Goal: Information Seeking & Learning: Learn about a topic

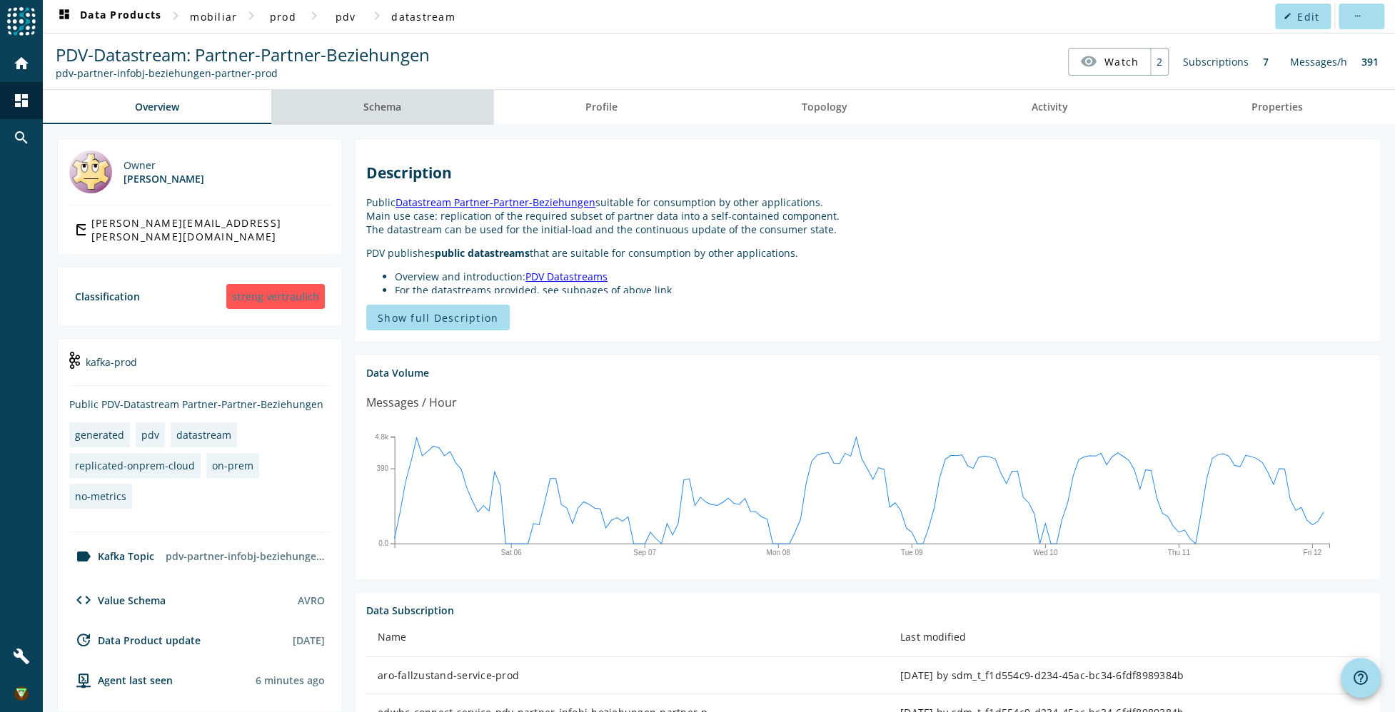
click at [391, 108] on span "Schema" at bounding box center [382, 107] width 38 height 10
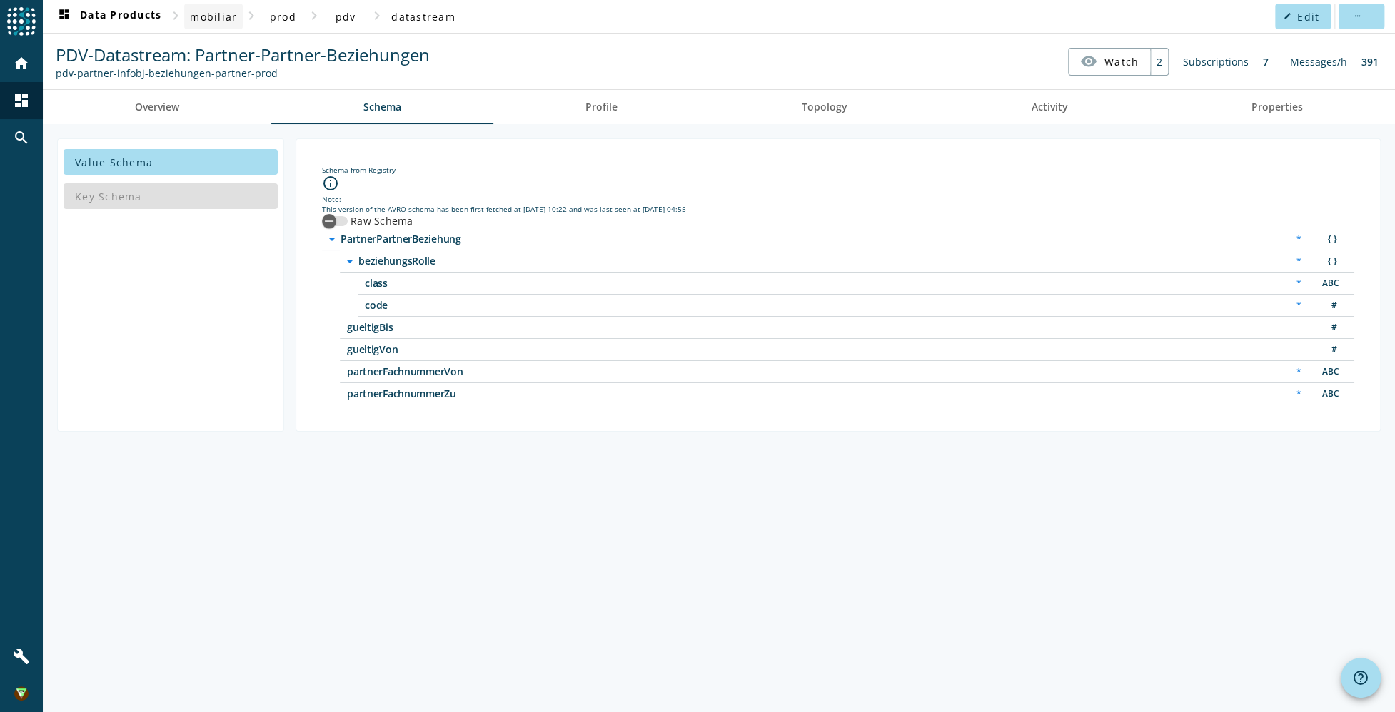
click at [230, 16] on span "mobiliar" at bounding box center [213, 17] width 47 height 14
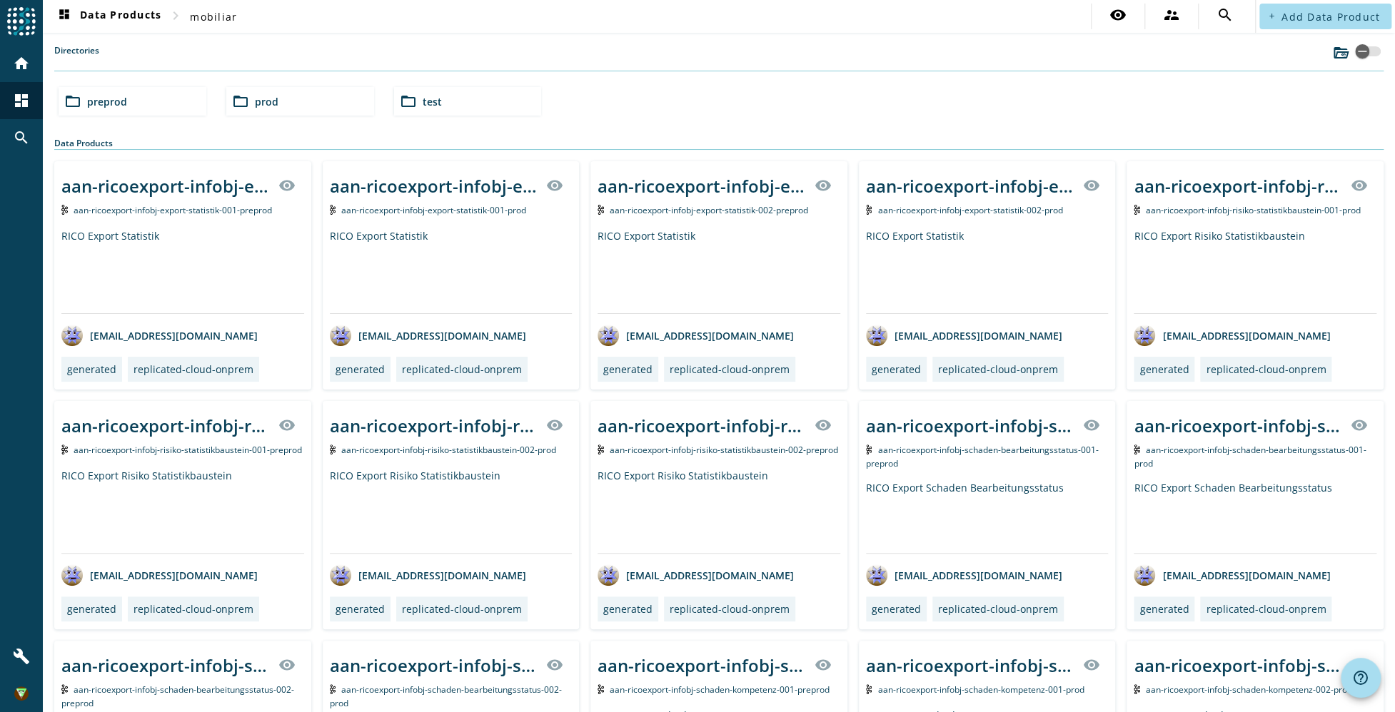
click at [133, 106] on div "folder_open preprod" at bounding box center [133, 101] width 148 height 29
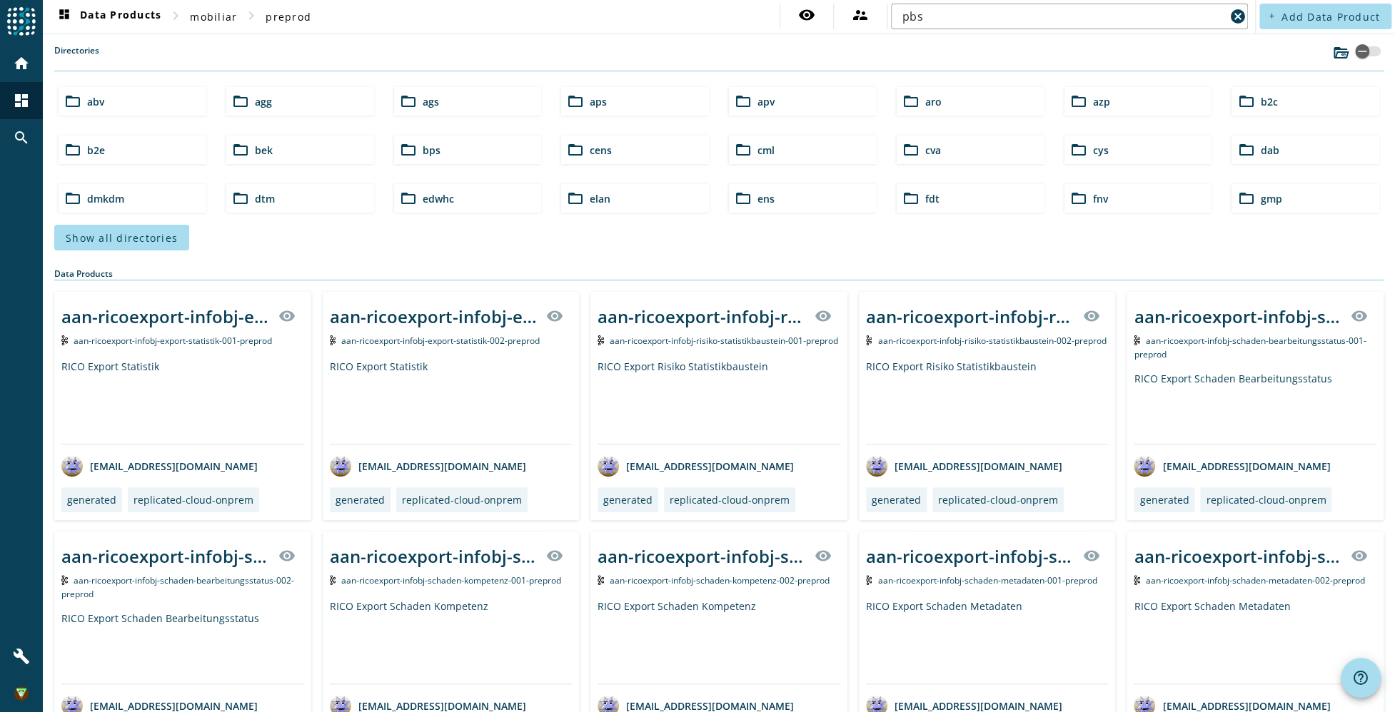
click at [969, 61] on div "Directories" at bounding box center [718, 57] width 1329 height 27
click at [964, 19] on input "pbs" at bounding box center [1063, 16] width 323 height 17
type input "pbs-dxbeleg"
click button "cancel" at bounding box center [1238, 16] width 20 height 20
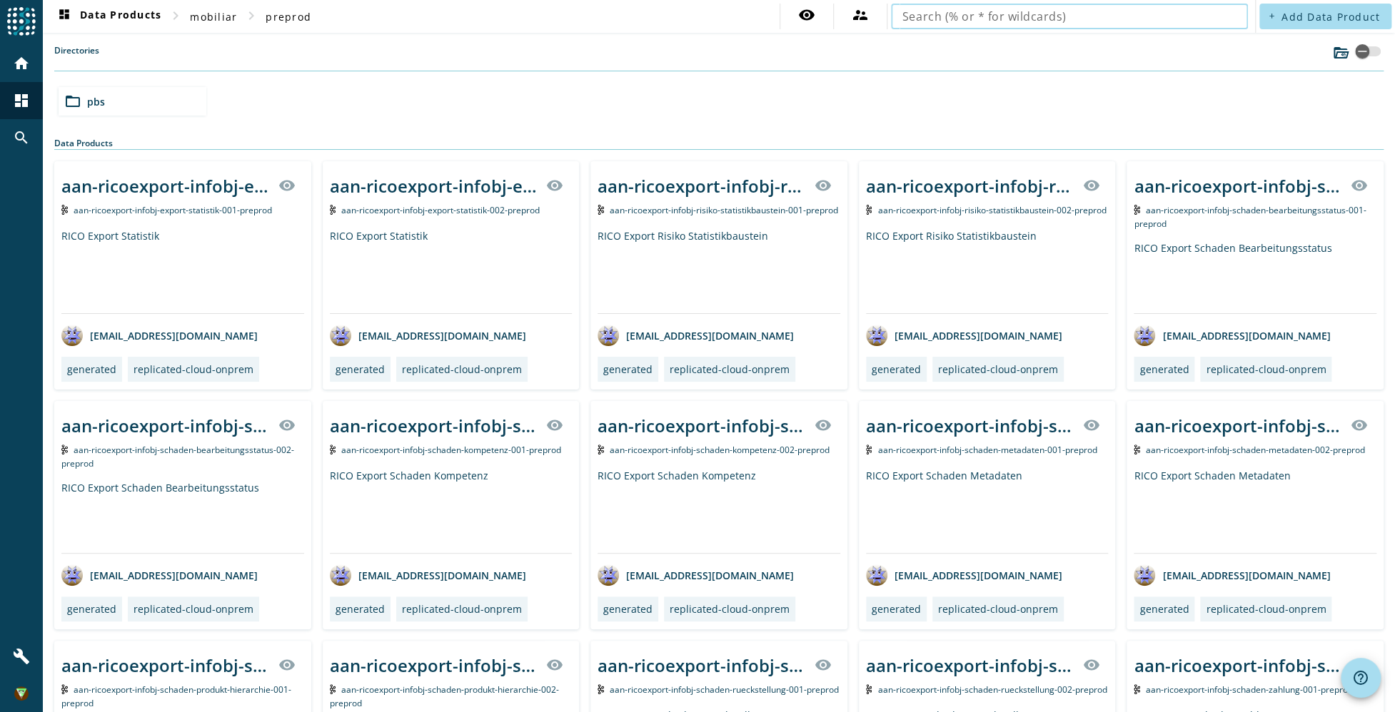
click at [1049, 22] on input "text" at bounding box center [1069, 16] width 334 height 17
type input "pbs-dxbeleg"
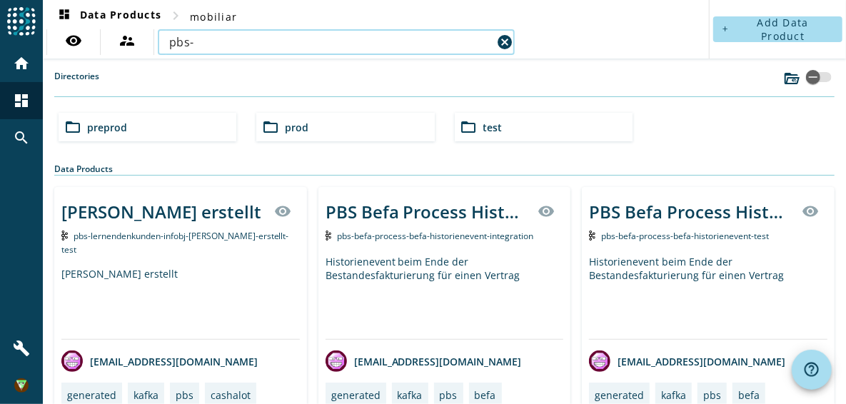
click at [282, 44] on input "pbs-" at bounding box center [330, 42] width 323 height 17
type input "pbs-dxbeleg"
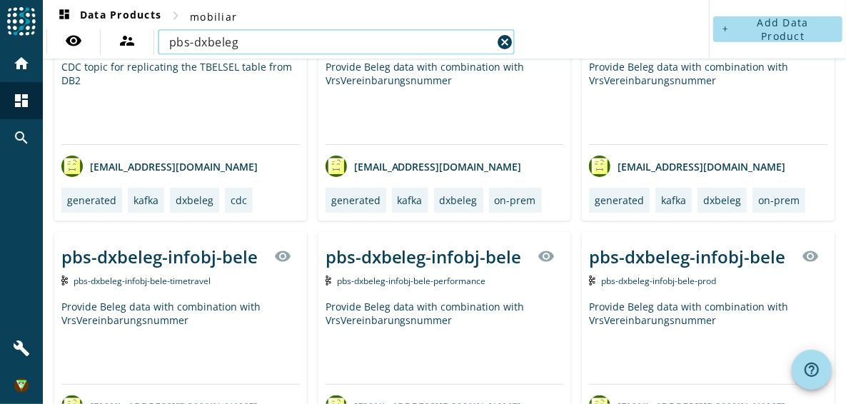
scroll to position [603, 0]
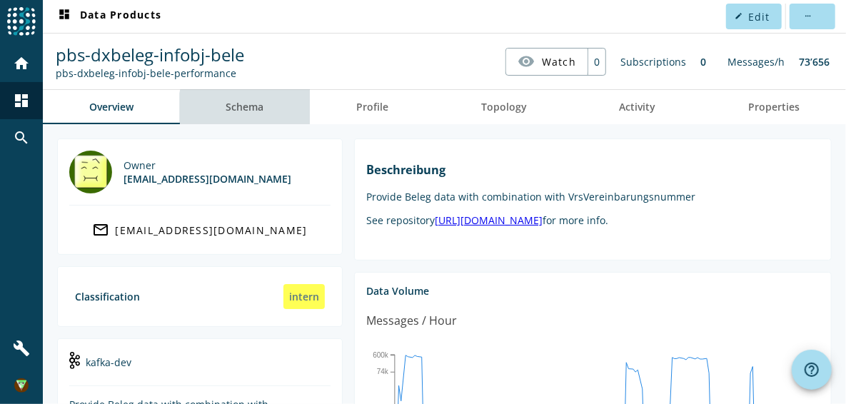
click at [272, 115] on link "Schema" at bounding box center [245, 107] width 131 height 34
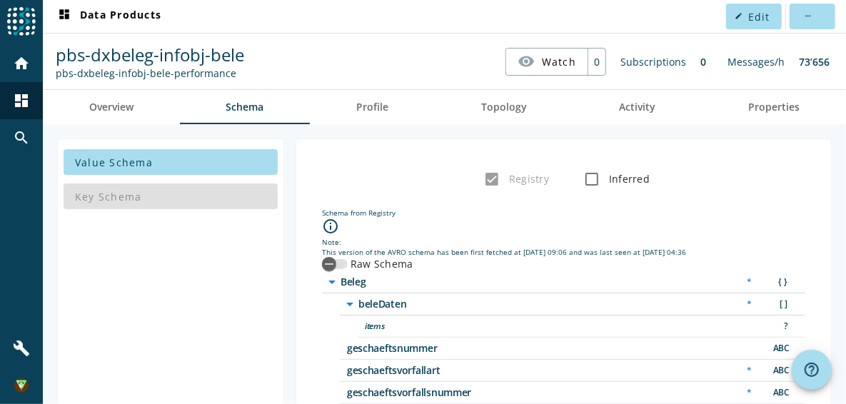
scroll to position [58, 0]
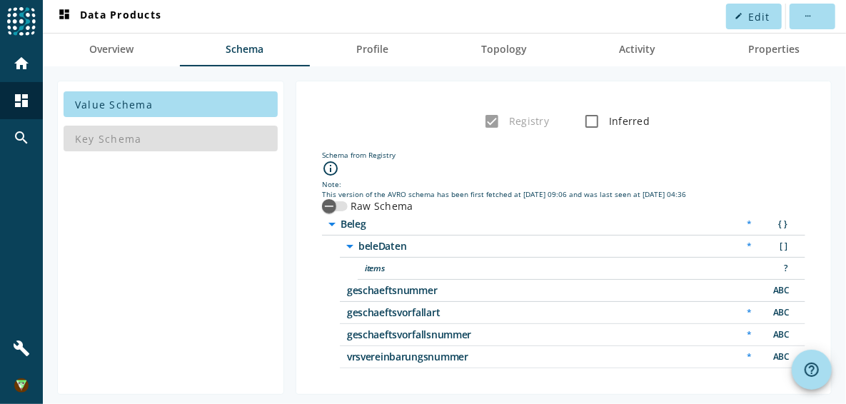
click at [388, 264] on span "items" at bounding box center [543, 268] width 357 height 10
click at [351, 238] on icon "arrow_drop_down" at bounding box center [349, 246] width 17 height 17
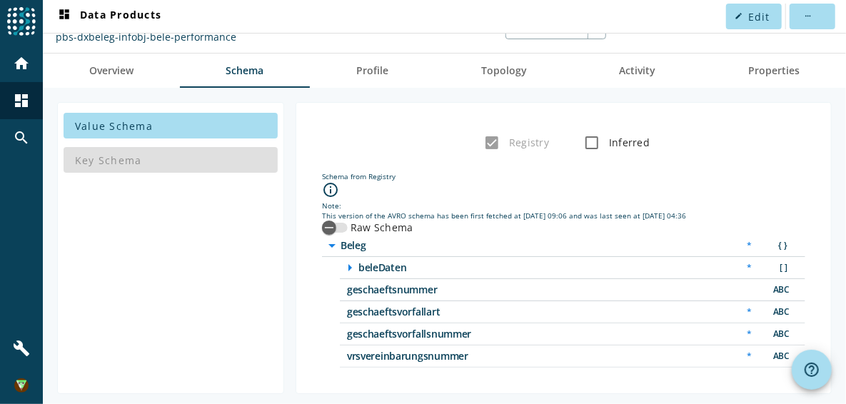
drag, startPoint x: 344, startPoint y: 286, endPoint x: 493, endPoint y: 354, distance: 163.9
click at [493, 354] on div "arrow_drop_down Beleg * { } arrow_right beleDaten * [ ] items ? geschaeftsnumme…" at bounding box center [563, 301] width 483 height 133
drag, startPoint x: 493, startPoint y: 354, endPoint x: 460, endPoint y: 364, distance: 34.3
click at [460, 364] on div "Schema from Registry info_outline Note: This version of the AVRO schema has bee…" at bounding box center [564, 269] width 512 height 225
click at [453, 355] on span "vrsvereinbarungsnummer" at bounding box center [525, 356] width 357 height 10
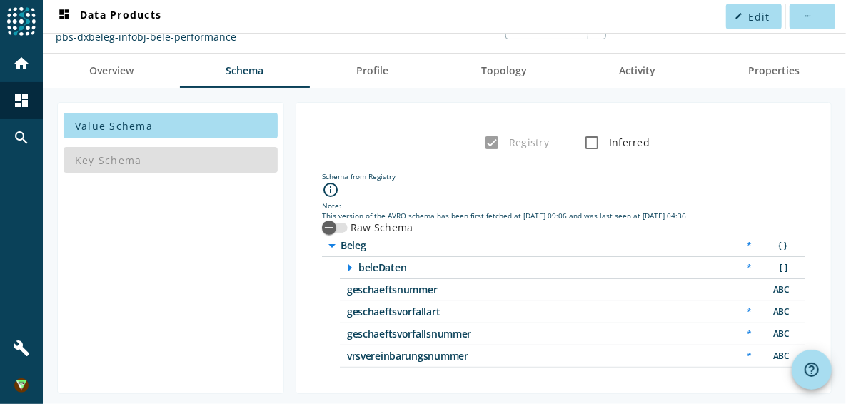
click at [436, 351] on span "vrsvereinbarungsnummer" at bounding box center [525, 356] width 357 height 10
drag, startPoint x: 436, startPoint y: 351, endPoint x: 371, endPoint y: 334, distance: 67.2
click at [371, 334] on span "geschaeftsvorfallsnummer" at bounding box center [525, 334] width 357 height 10
click at [371, 334] on span "geschaeftsvorfallsnummer" at bounding box center [525, 333] width 357 height 10
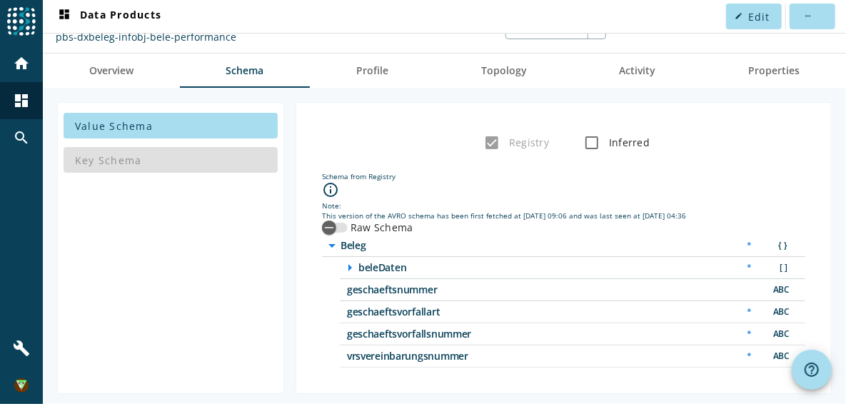
drag, startPoint x: 371, startPoint y: 334, endPoint x: 368, endPoint y: 311, distance: 23.8
click at [369, 313] on span "geschaeftsvorfallart" at bounding box center [525, 312] width 357 height 10
click at [365, 306] on span "geschaeftsvorfallart" at bounding box center [525, 311] width 357 height 10
click at [362, 285] on span "geschaeftsnummer" at bounding box center [525, 290] width 357 height 10
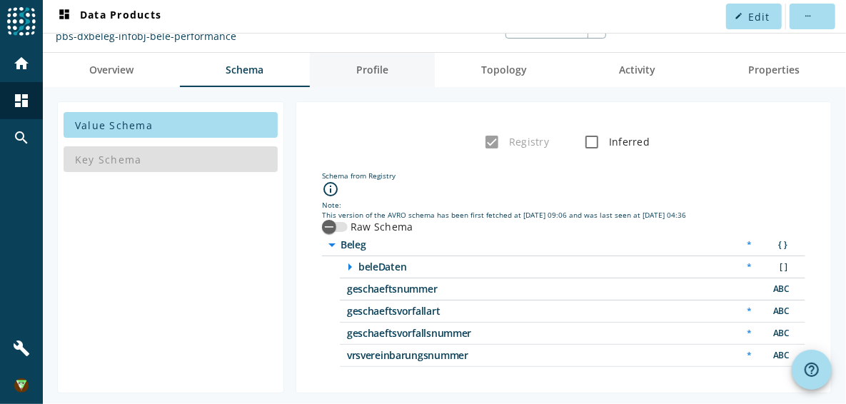
click at [390, 70] on link "Profile" at bounding box center [372, 70] width 125 height 34
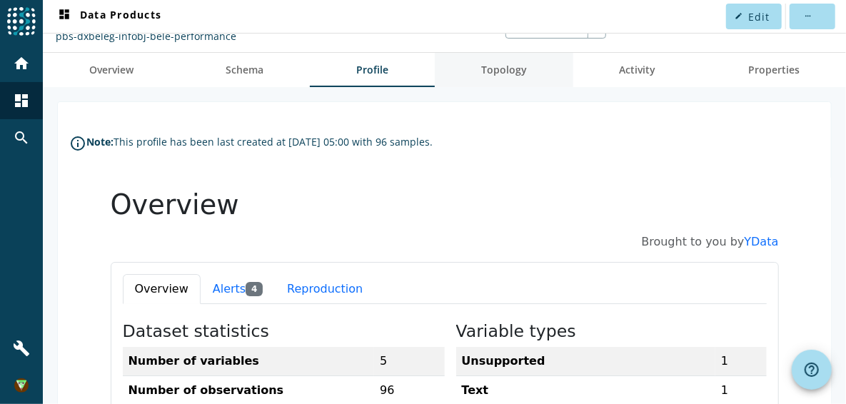
click at [513, 65] on span "Topology" at bounding box center [504, 70] width 46 height 10
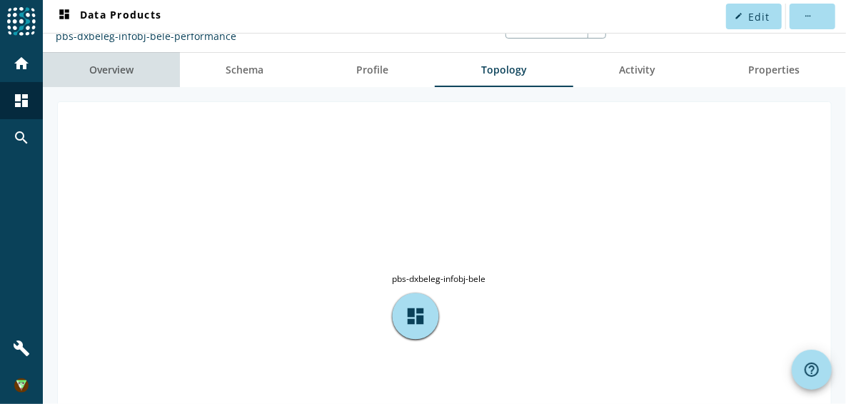
click at [141, 66] on link "Overview" at bounding box center [111, 70] width 137 height 34
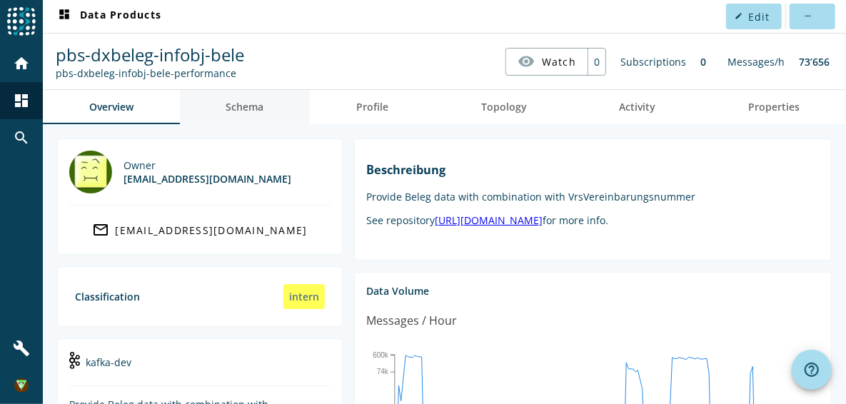
click at [286, 104] on link "Schema" at bounding box center [245, 107] width 131 height 34
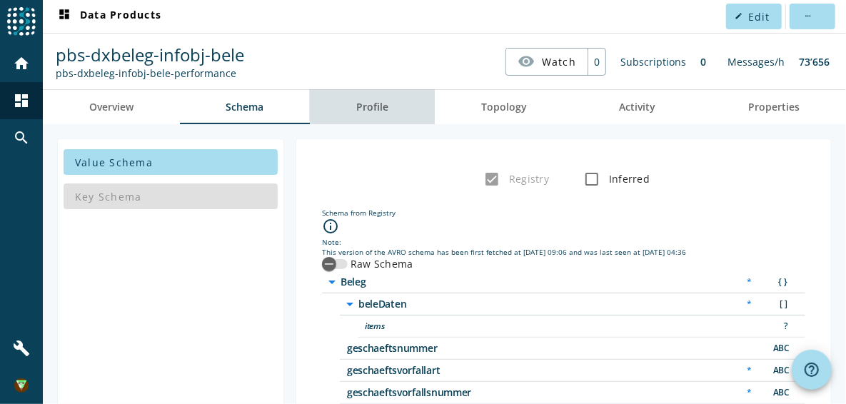
click at [407, 99] on link "Profile" at bounding box center [372, 107] width 125 height 34
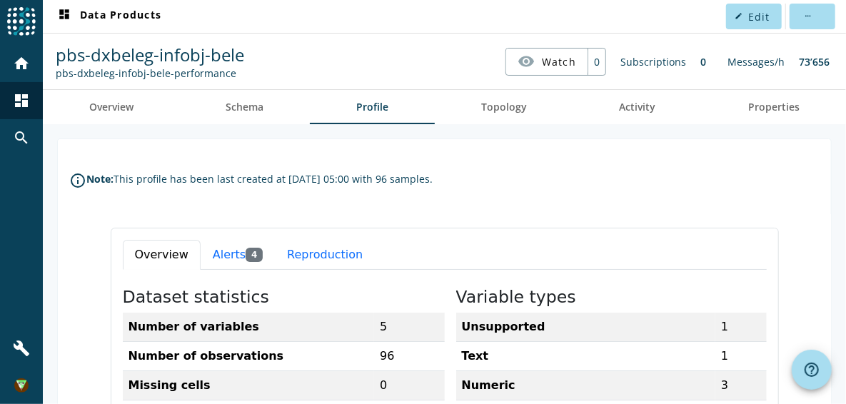
scroll to position [143, 0]
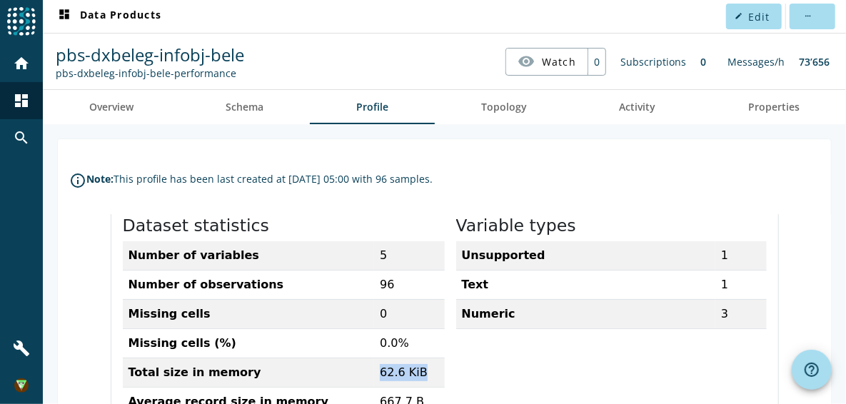
drag, startPoint x: 353, startPoint y: 370, endPoint x: 417, endPoint y: 371, distance: 63.6
click at [417, 371] on tr "Total size in memory 62.6 KiB" at bounding box center [283, 372] width 322 height 29
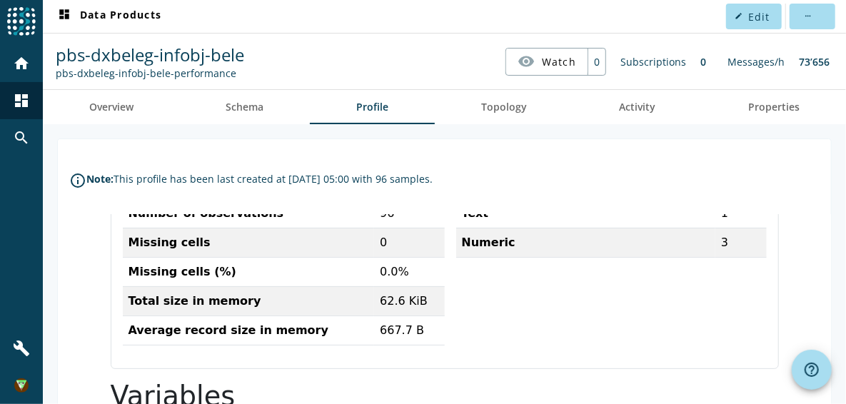
drag, startPoint x: 362, startPoint y: 344, endPoint x: 420, endPoint y: 348, distance: 58.0
click at [420, 348] on div "Dataset statistics Number of variables 5 Number of observations 96 Missing cell…" at bounding box center [283, 247] width 322 height 218
drag, startPoint x: 429, startPoint y: 336, endPoint x: 362, endPoint y: 331, distance: 67.2
click at [373, 331] on td "667.7 B" at bounding box center [408, 330] width 70 height 29
drag, startPoint x: 362, startPoint y: 331, endPoint x: 572, endPoint y: 336, distance: 209.9
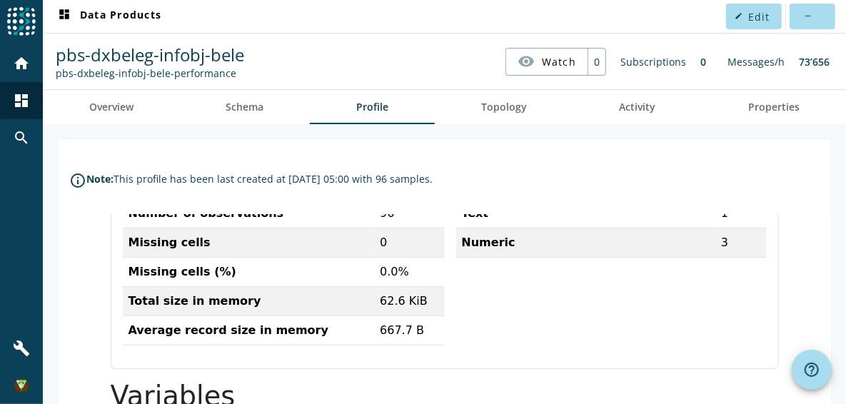
click at [572, 336] on div "Variable types Unsupported 1 Text 1 Numeric 3" at bounding box center [605, 247] width 322 height 218
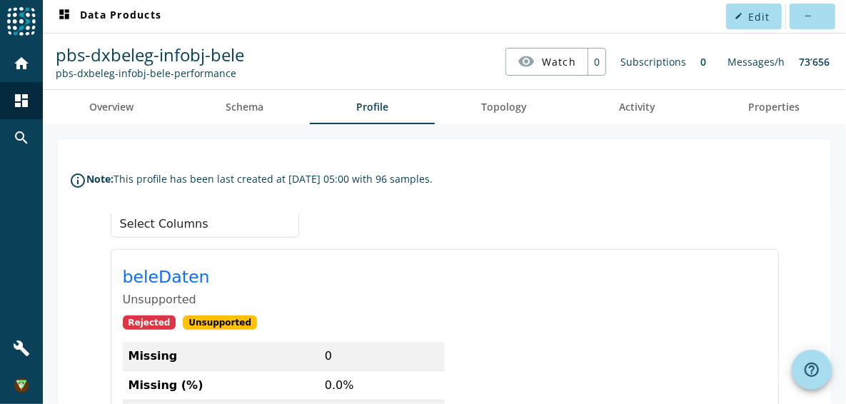
scroll to position [500, 0]
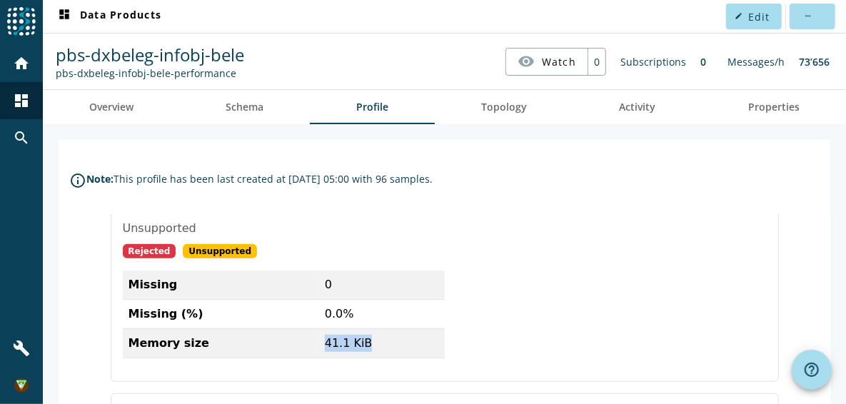
drag, startPoint x: 311, startPoint y: 341, endPoint x: 361, endPoint y: 343, distance: 49.3
click at [361, 343] on td "41.1 KiB" at bounding box center [381, 342] width 126 height 29
drag, startPoint x: 361, startPoint y: 343, endPoint x: 570, endPoint y: 338, distance: 209.2
click at [570, 338] on div at bounding box center [605, 319] width 322 height 99
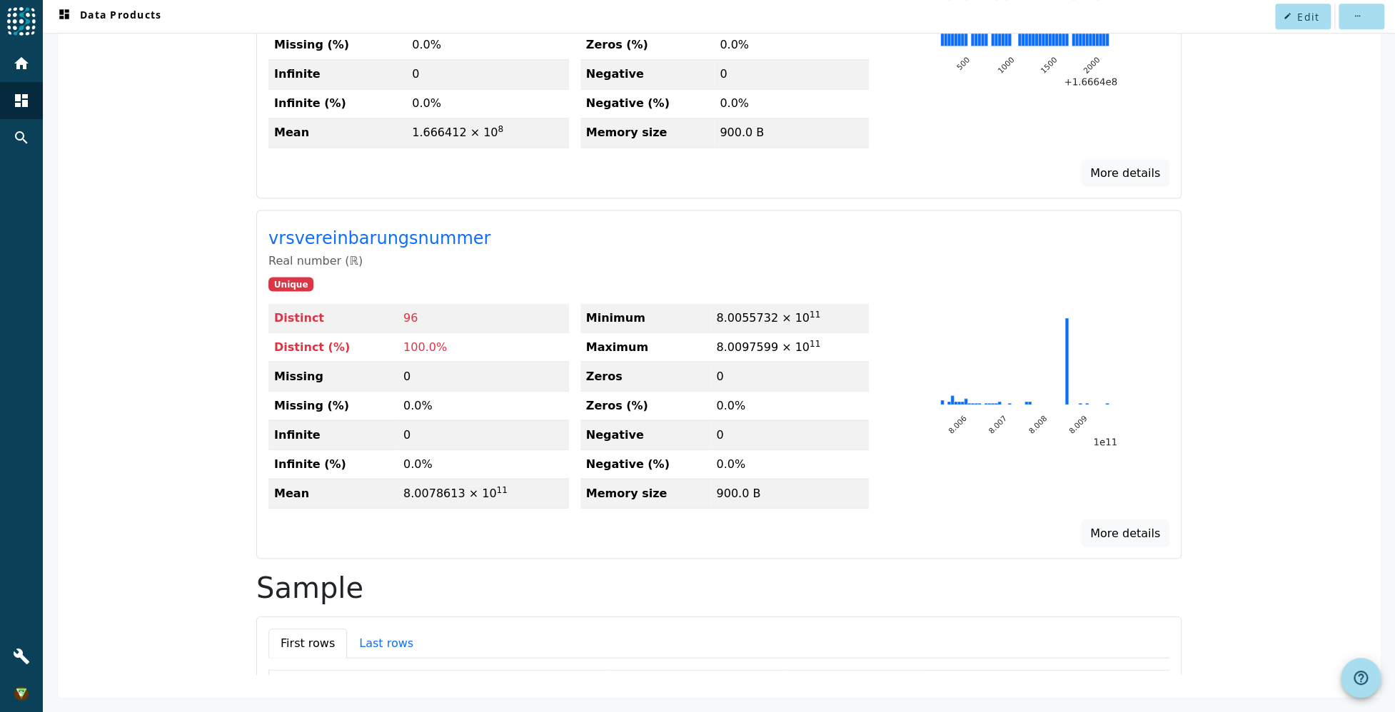
scroll to position [763, 0]
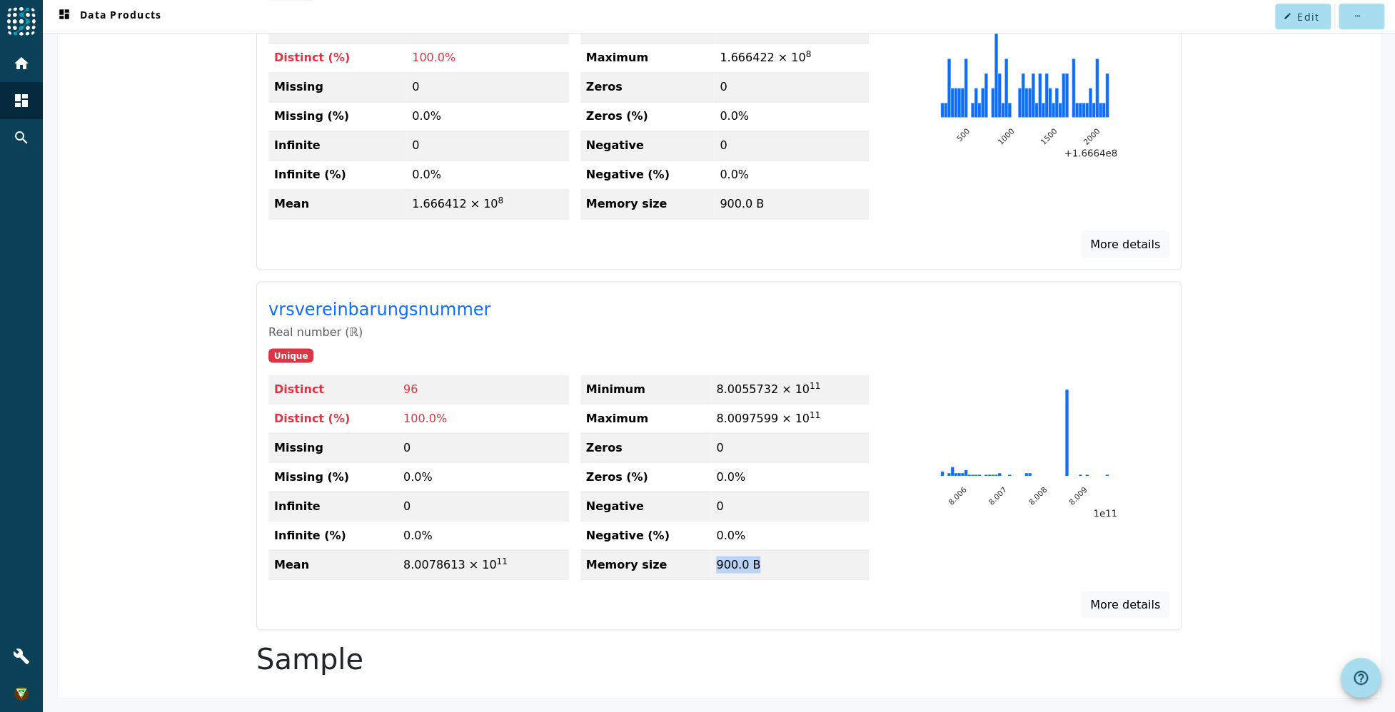
drag, startPoint x: 707, startPoint y: 565, endPoint x: 784, endPoint y: 569, distance: 76.5
click at [784, 403] on td "900.0 B" at bounding box center [789, 564] width 158 height 29
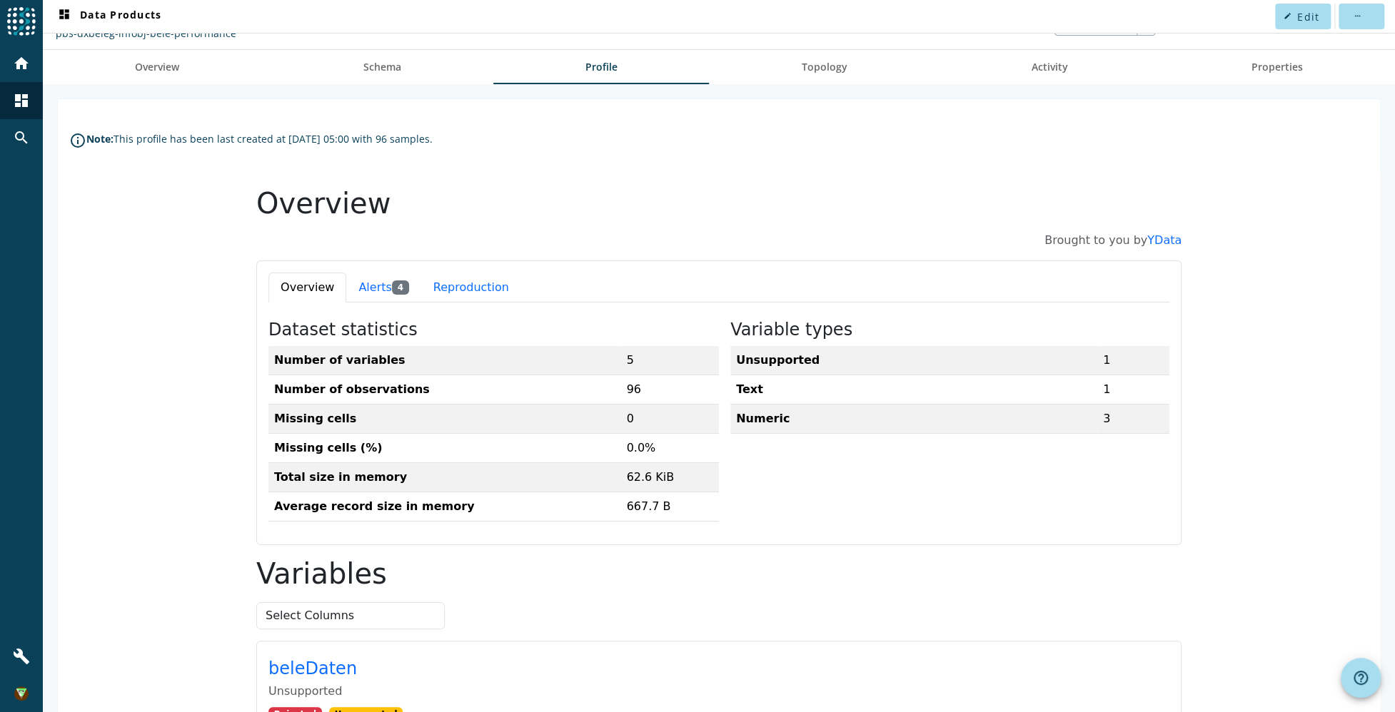
scroll to position [0, 0]
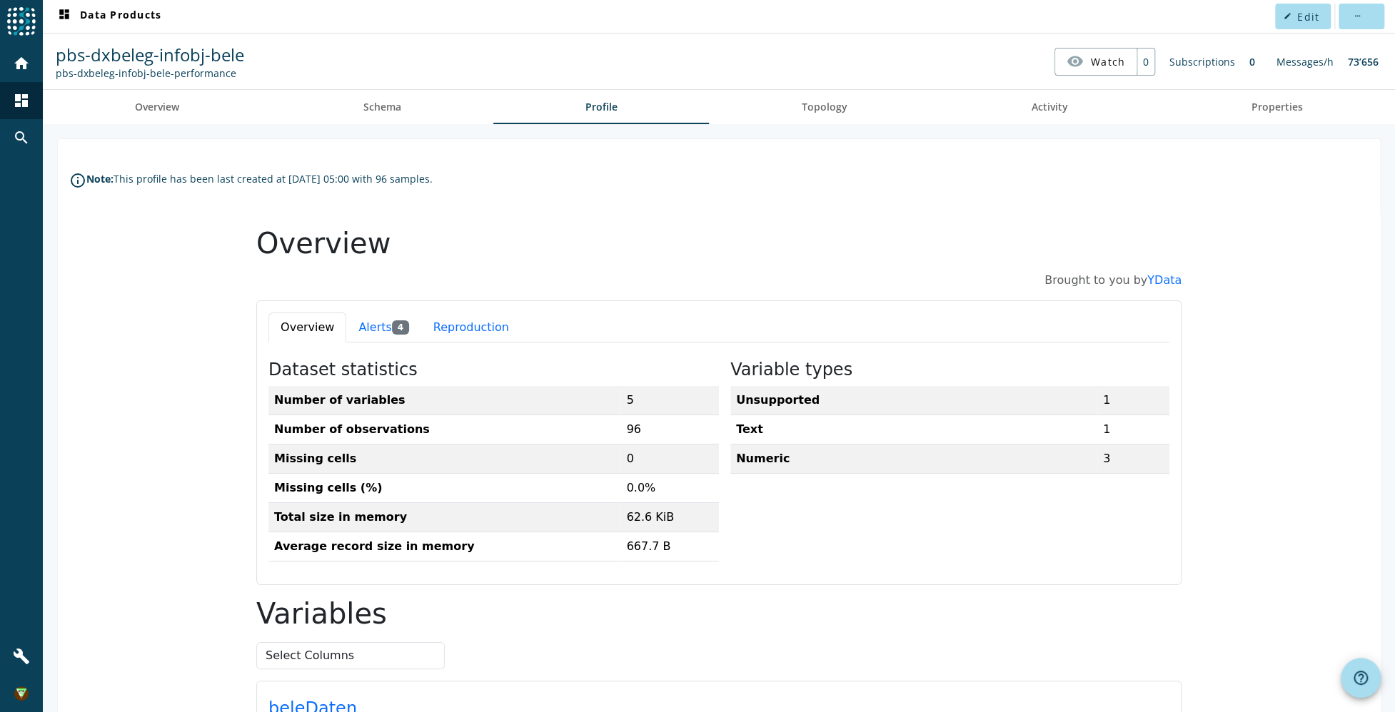
click at [401, 59] on nav "pbs-dxbeleg-infobj-bele pbs-dxbeleg-infobj-bele-performance visibility Watch 0 …" at bounding box center [719, 61] width 1341 height 44
click at [403, 116] on link "Schema" at bounding box center [382, 107] width 222 height 34
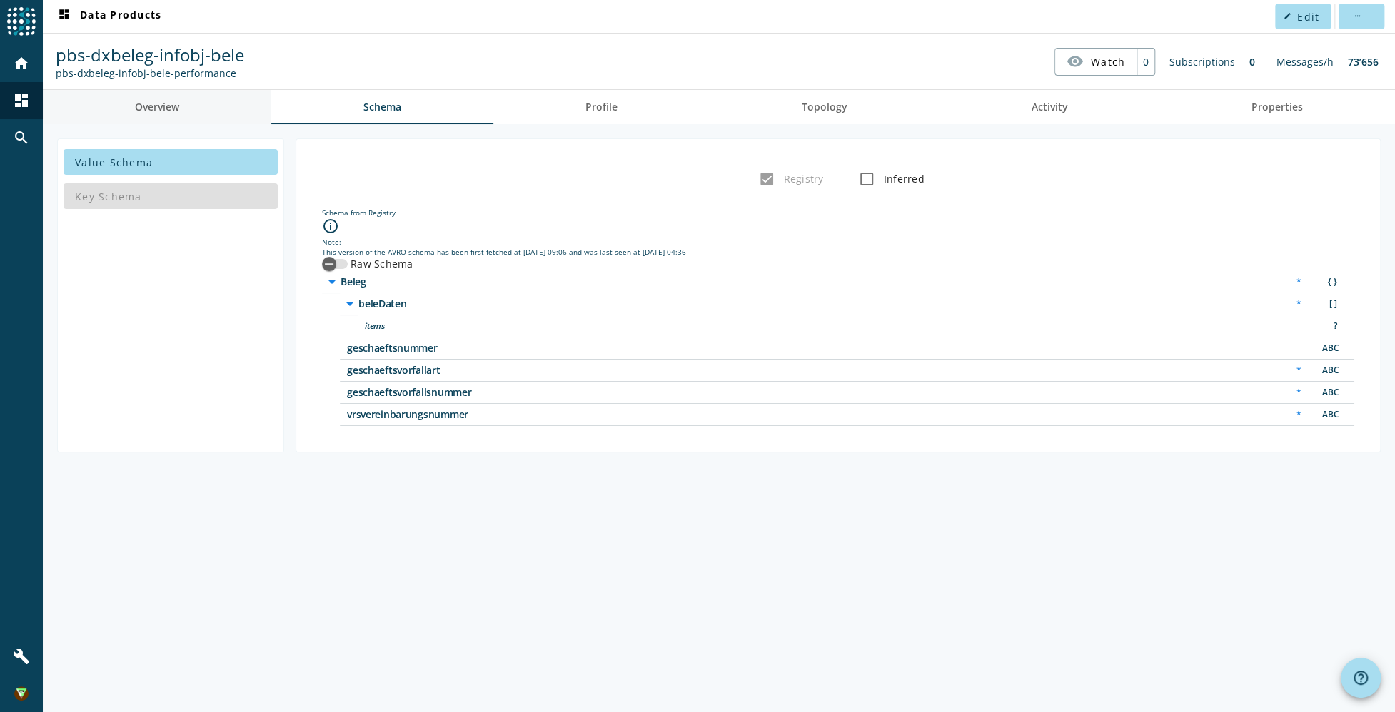
click at [246, 119] on link "Overview" at bounding box center [157, 107] width 228 height 34
